Goal: Transaction & Acquisition: Download file/media

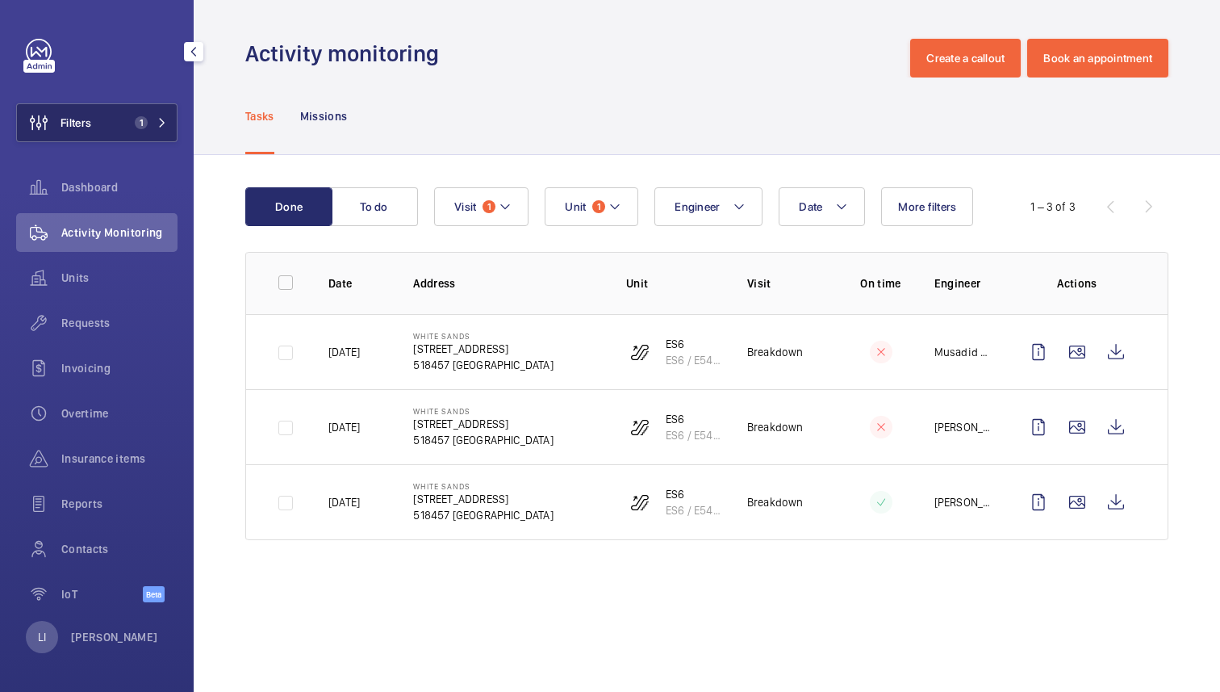
click at [142, 116] on span "1" at bounding box center [141, 122] width 13 height 13
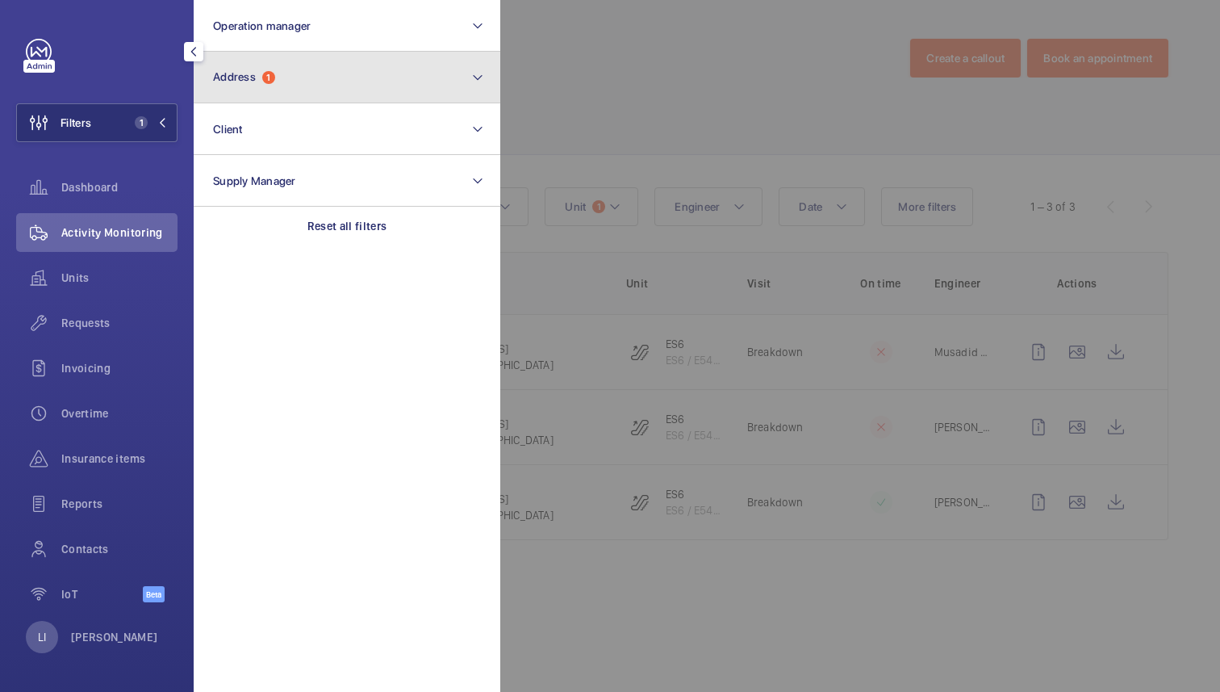
click at [286, 88] on button "Address 1" at bounding box center [347, 78] width 307 height 52
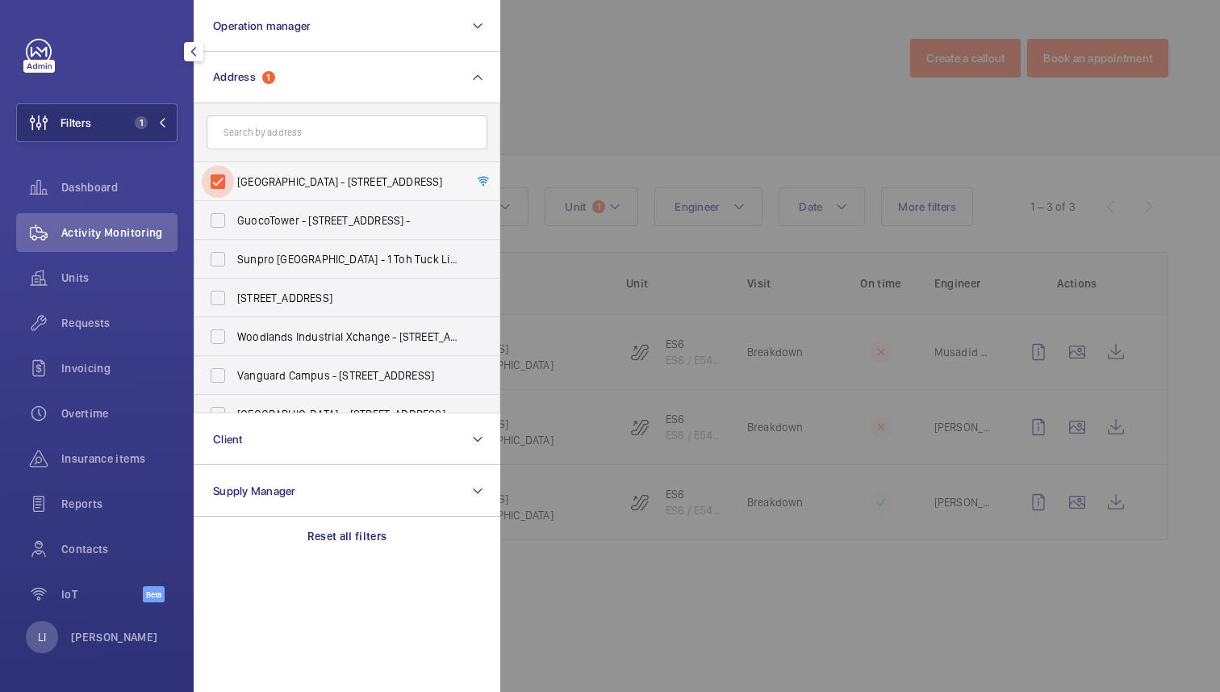
click at [217, 182] on input "[GEOGRAPHIC_DATA] - [STREET_ADDRESS]" at bounding box center [218, 181] width 32 height 32
checkbox input "false"
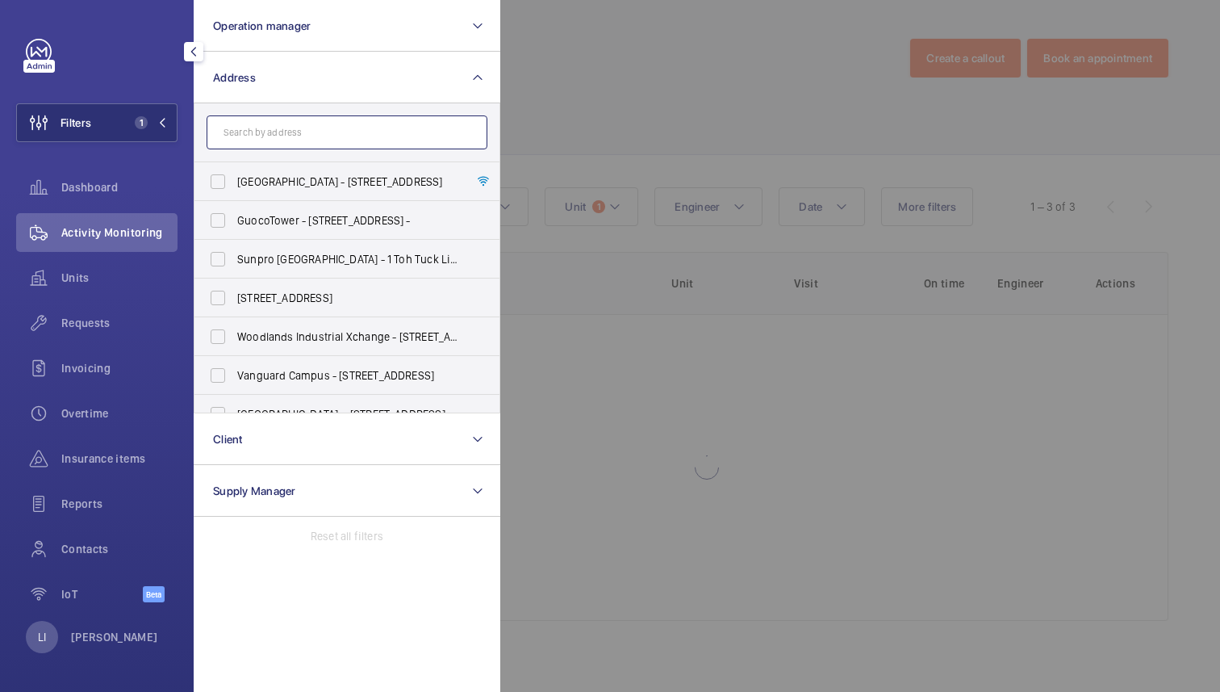
click at [245, 140] on input "text" at bounding box center [347, 132] width 281 height 34
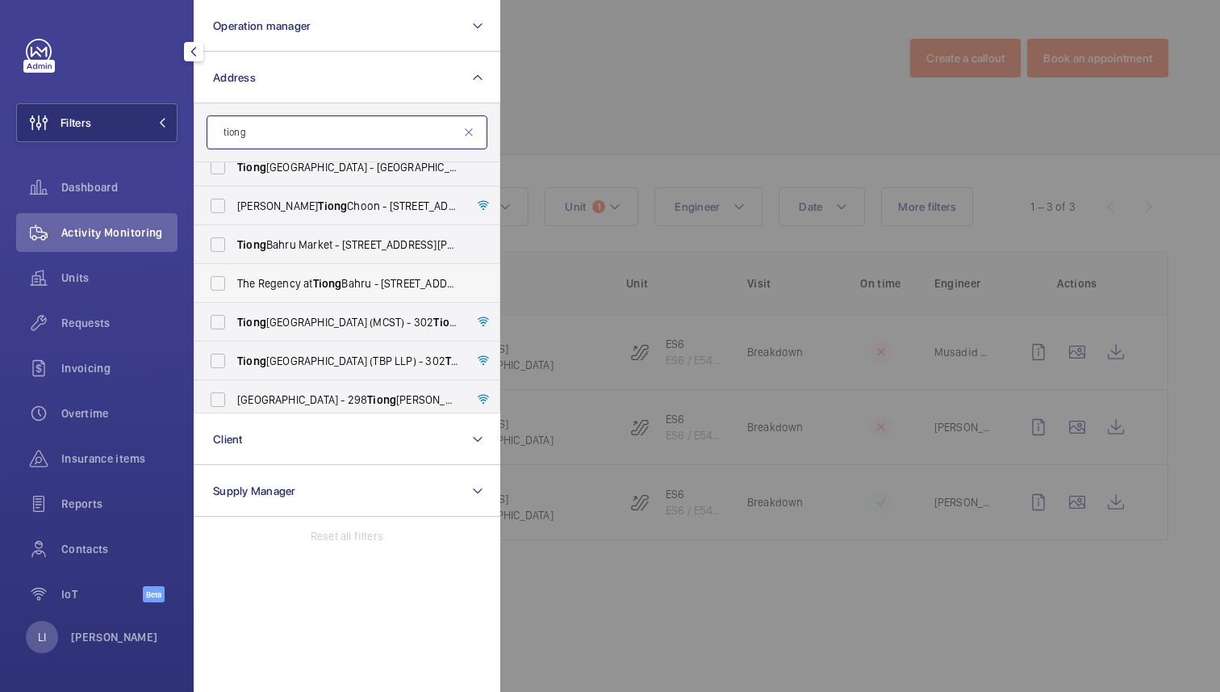
scroll to position [55, 0]
type input "tiong"
click at [221, 322] on input "[GEOGRAPHIC_DATA] (MCST) - [STREET_ADDRESS][PERSON_NAME]" at bounding box center [218, 320] width 32 height 32
checkbox input "true"
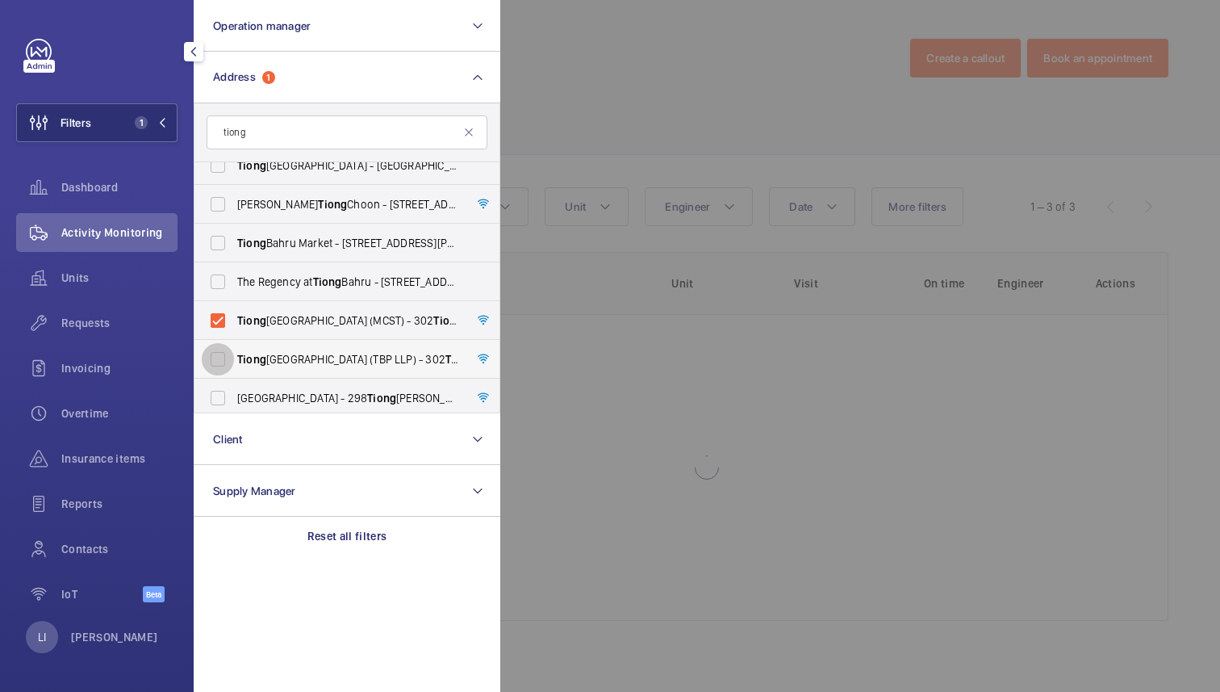
click at [222, 357] on input "[GEOGRAPHIC_DATA] (TBP LLP) - [STREET_ADDRESS]" at bounding box center [218, 359] width 32 height 32
checkbox input "true"
click at [682, 116] on div at bounding box center [1110, 346] width 1220 height 692
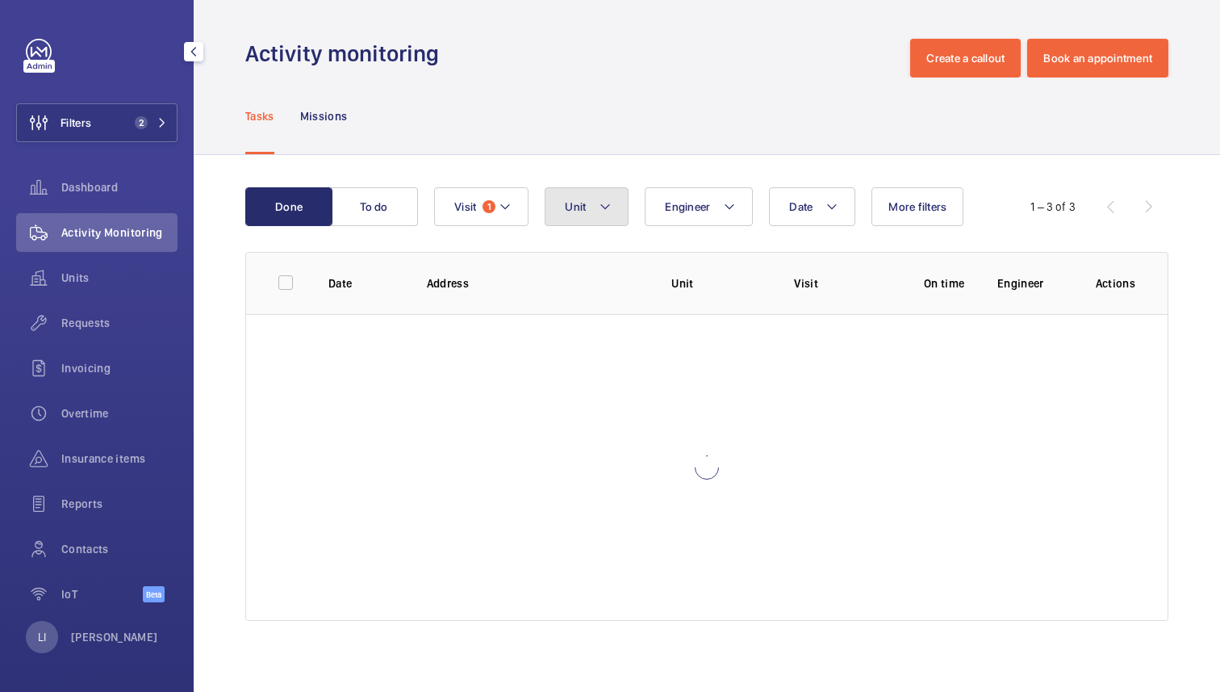
click at [599, 201] on mat-icon at bounding box center [605, 206] width 13 height 19
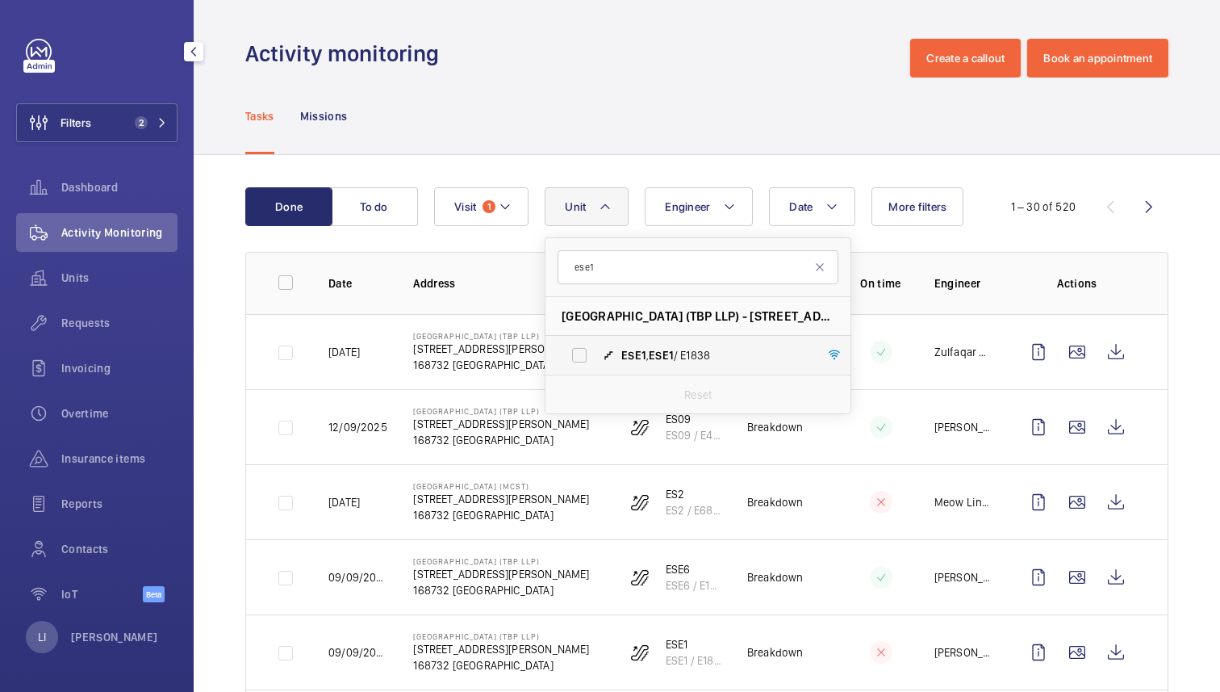
type input "ese1"
click at [662, 354] on span "ESE1" at bounding box center [661, 355] width 25 height 13
click at [596, 354] on input "ESE1 , ESE1 / E1838" at bounding box center [579, 355] width 32 height 32
checkbox input "true"
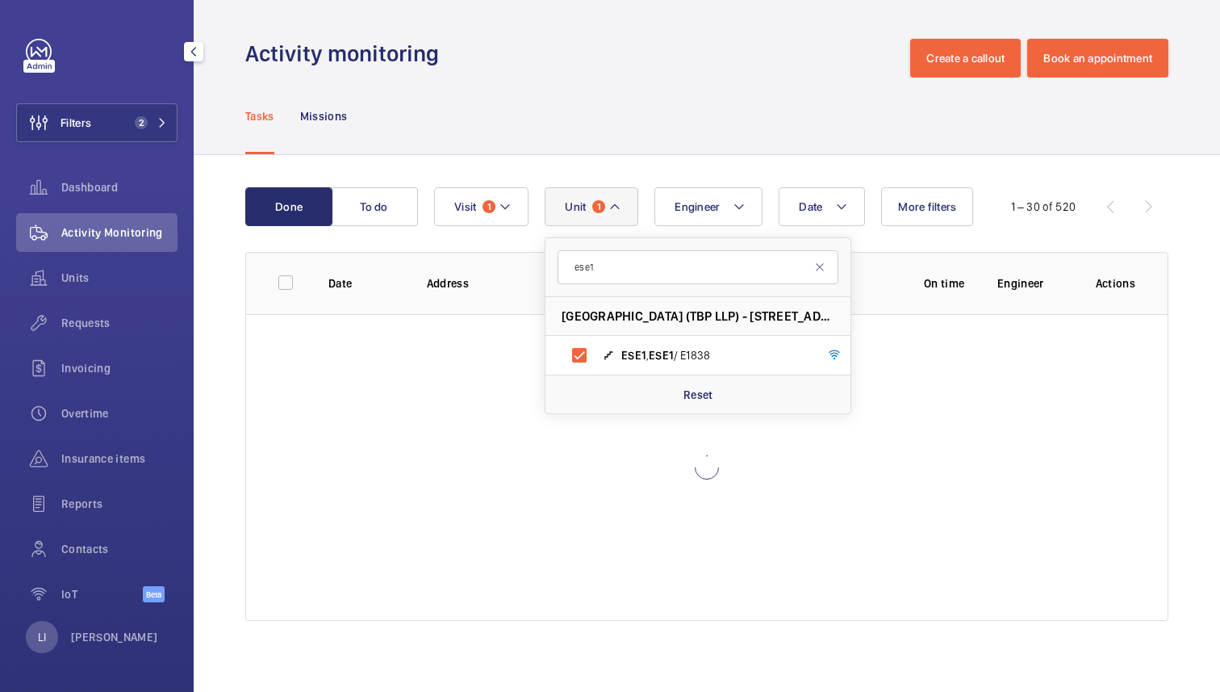
click at [668, 118] on div "Tasks Missions" at bounding box center [706, 115] width 923 height 77
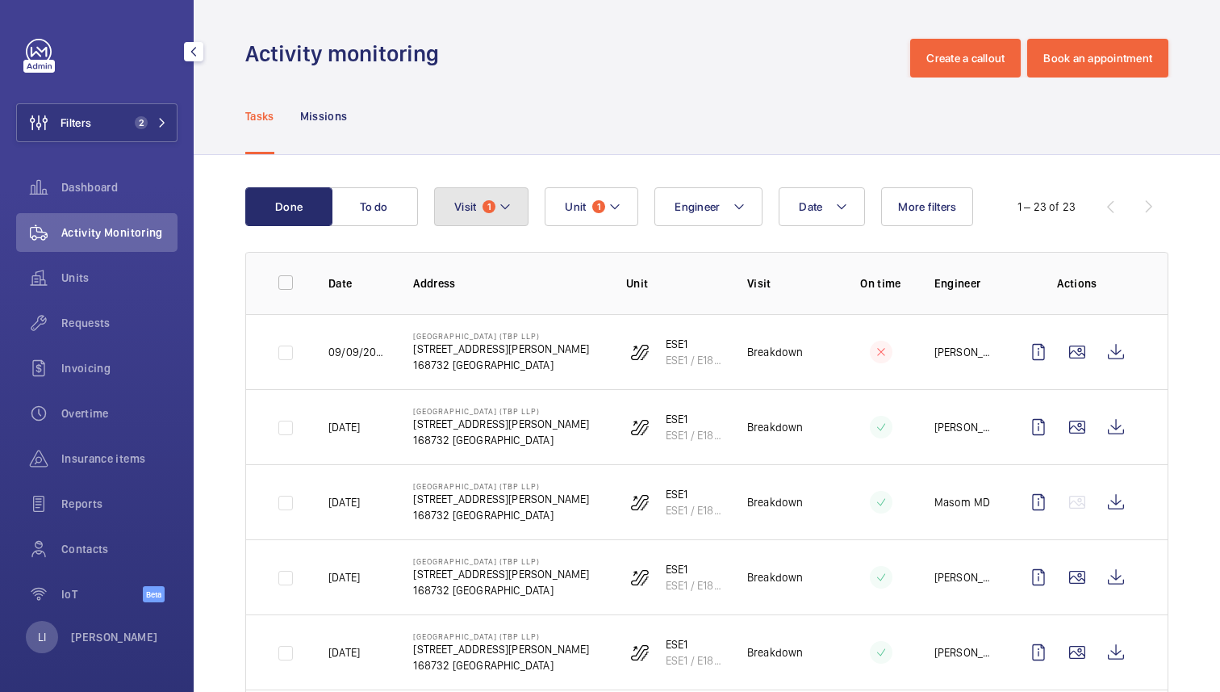
click at [499, 207] on mat-icon at bounding box center [505, 206] width 13 height 19
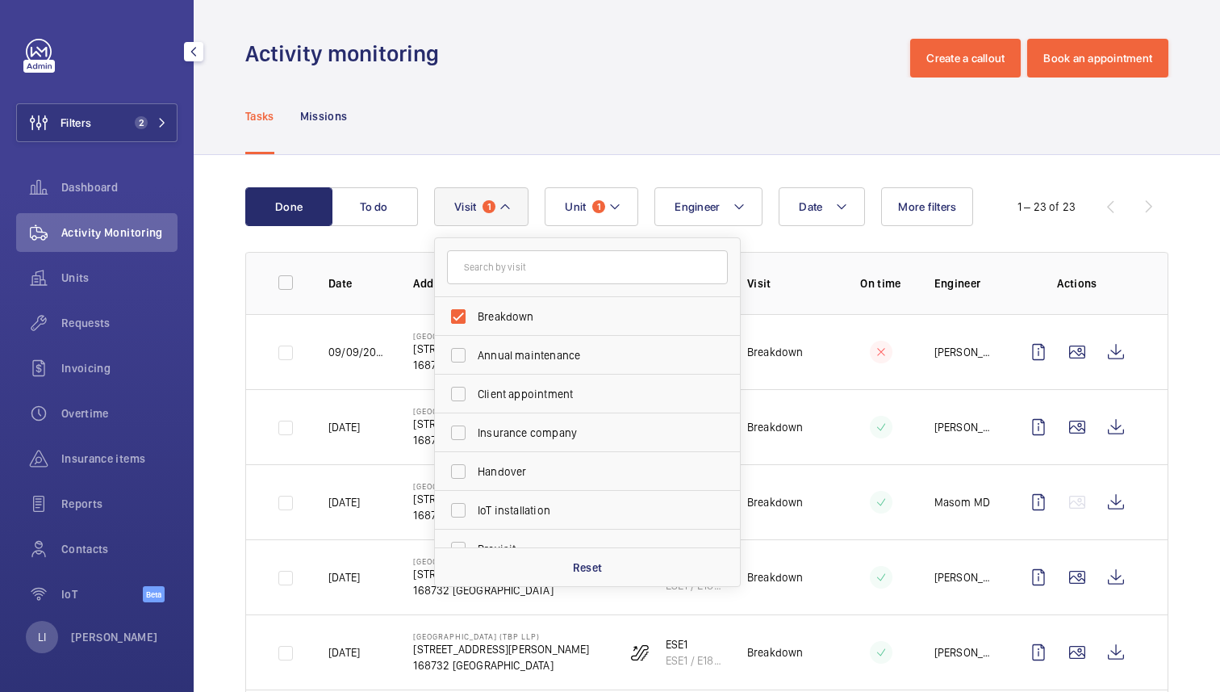
click at [633, 141] on div "Tasks Missions" at bounding box center [706, 115] width 923 height 77
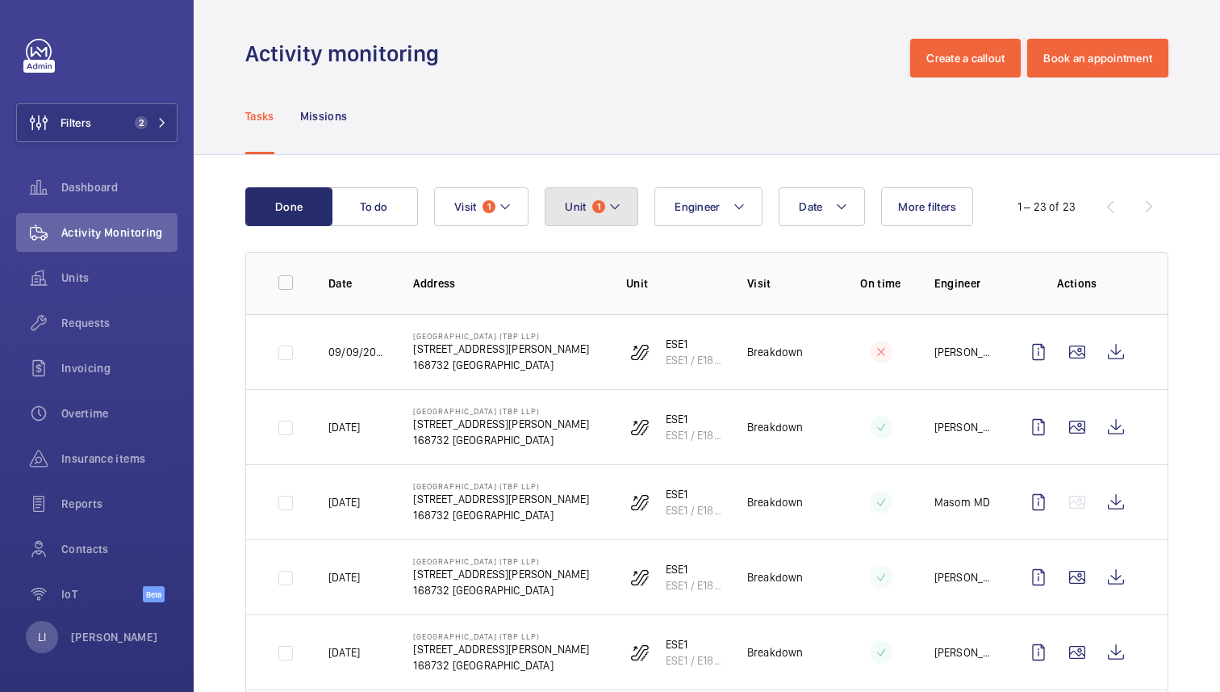
click at [586, 195] on button "Unit 1" at bounding box center [592, 206] width 94 height 39
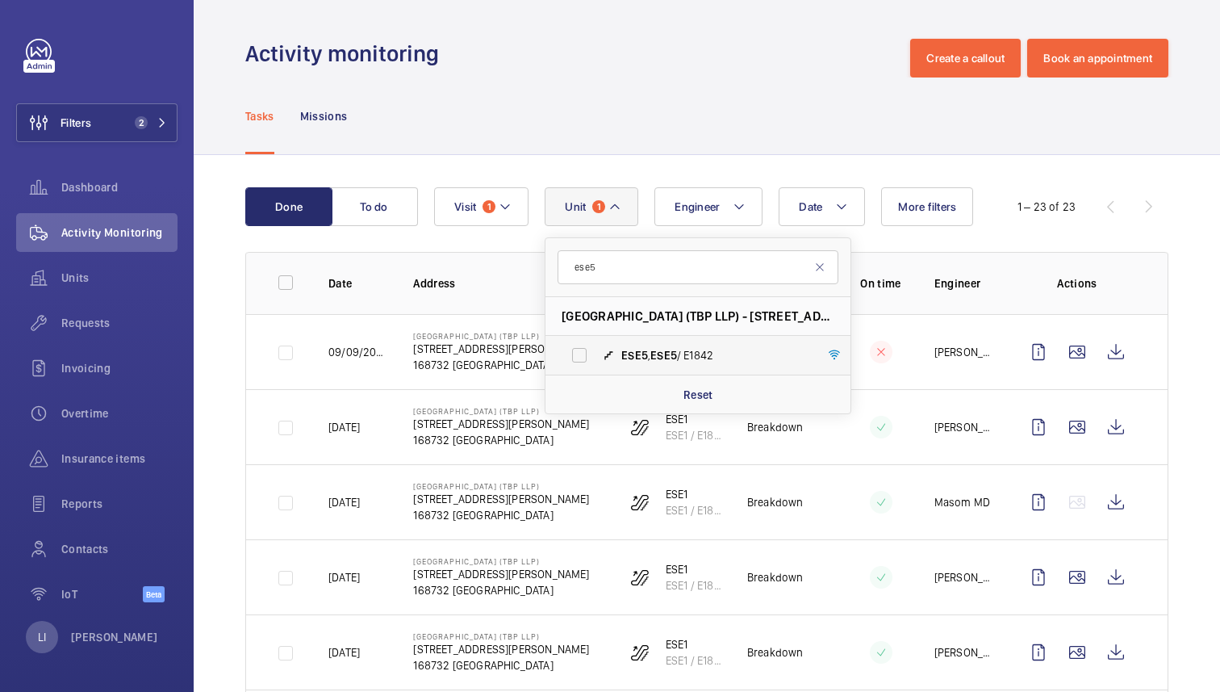
type input "ese5"
click at [723, 352] on span "ESE5 , ESE5 / E1842" at bounding box center [714, 355] width 187 height 16
click at [596, 352] on input "ESE5 , ESE5 / E1842" at bounding box center [579, 355] width 32 height 32
checkbox input "true"
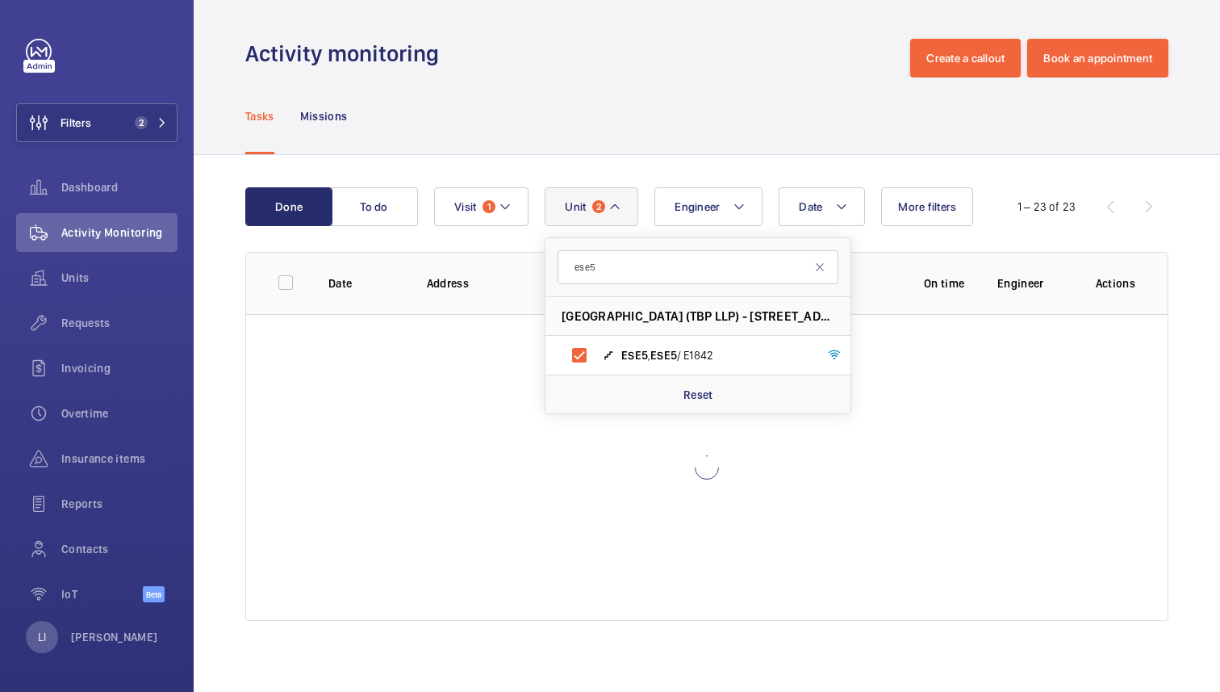
click at [765, 94] on div "Tasks Missions" at bounding box center [706, 115] width 923 height 77
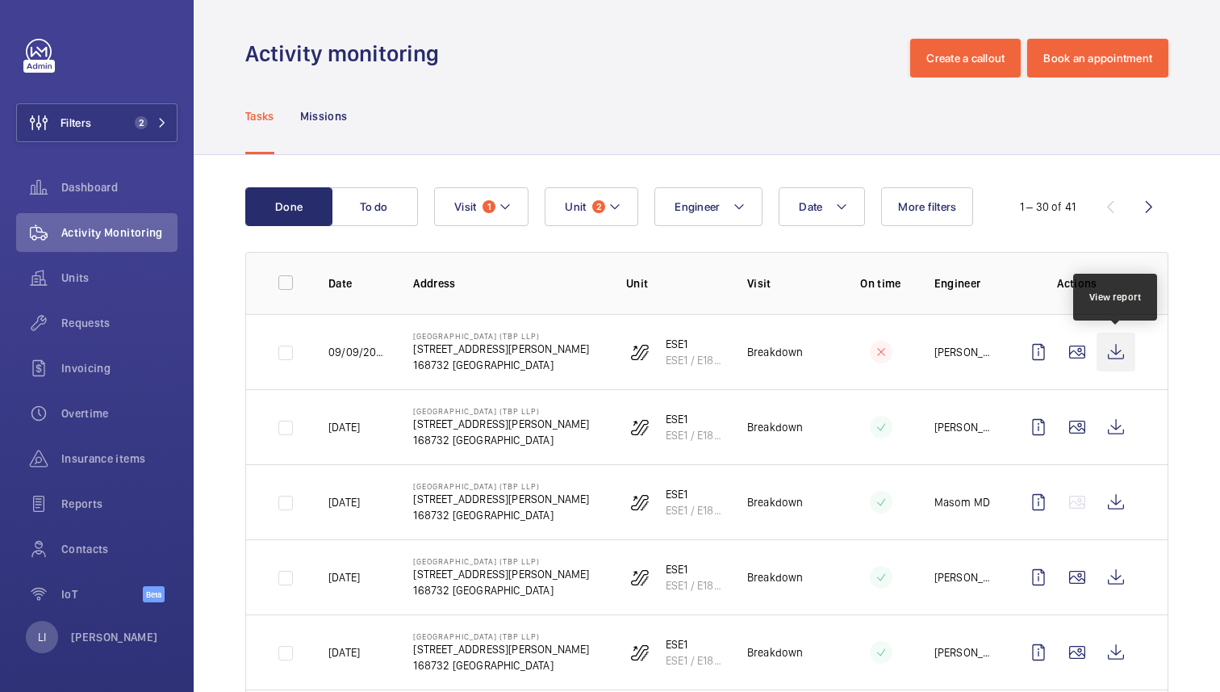
click at [1117, 356] on wm-front-icon-button at bounding box center [1116, 351] width 39 height 39
